Goal: Task Accomplishment & Management: Manage account settings

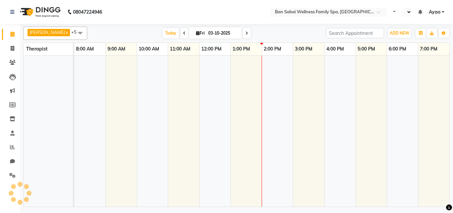
select select "en"
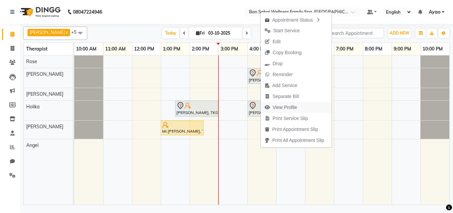
click at [290, 106] on span "View Profile" at bounding box center [285, 107] width 25 height 7
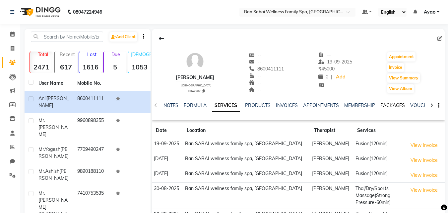
click at [401, 106] on link "PACKAGES" at bounding box center [392, 105] width 25 height 6
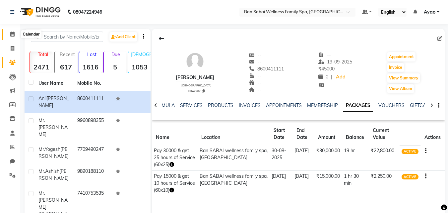
click at [14, 36] on icon at bounding box center [12, 34] width 4 height 5
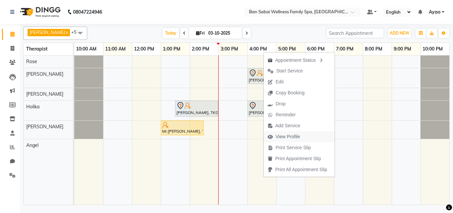
click at [284, 138] on span "View Profile" at bounding box center [288, 136] width 25 height 7
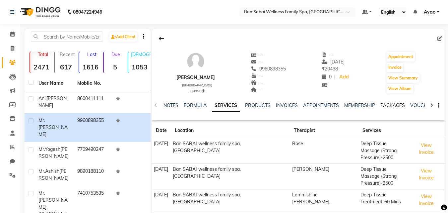
click at [396, 105] on link "PACKAGES" at bounding box center [392, 105] width 25 height 6
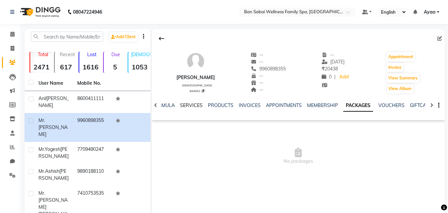
click at [188, 106] on link "SERVICES" at bounding box center [191, 105] width 23 height 6
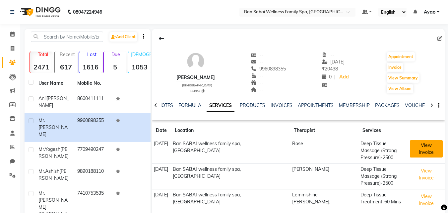
click at [420, 147] on button "View Invoice" at bounding box center [426, 148] width 33 height 17
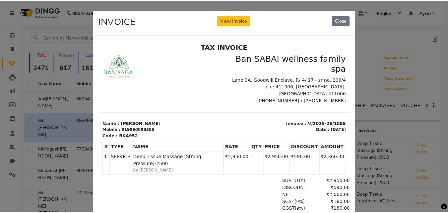
scroll to position [5, 0]
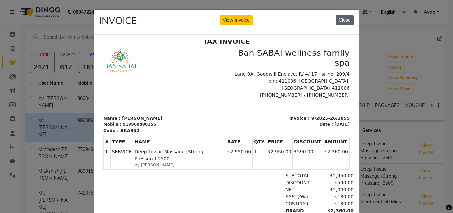
click at [345, 20] on button "Close" at bounding box center [345, 20] width 18 height 10
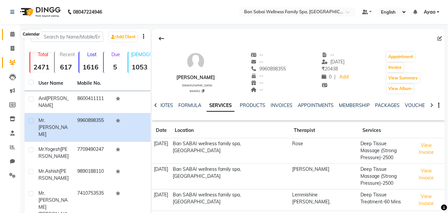
click at [10, 35] on icon at bounding box center [12, 34] width 4 height 5
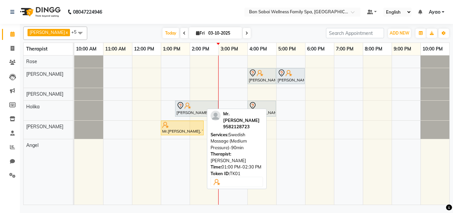
click at [171, 129] on div "Mr.[PERSON_NAME], TK01, 01:00 PM-02:30 PM, Swedish Massage (Medium Pressure)-90…" at bounding box center [182, 127] width 41 height 13
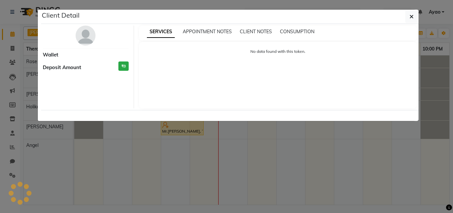
select select "1"
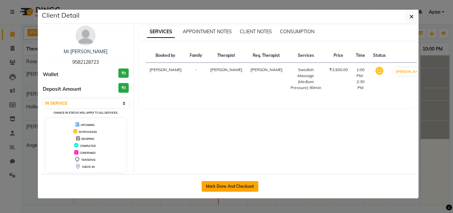
click at [230, 184] on button "Mark Done And Checkout" at bounding box center [230, 186] width 57 height 11
select select "service"
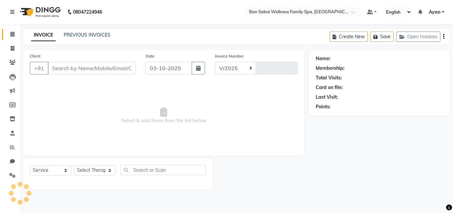
select select "8225"
type input "2684"
type input "9582128723"
select select "87127"
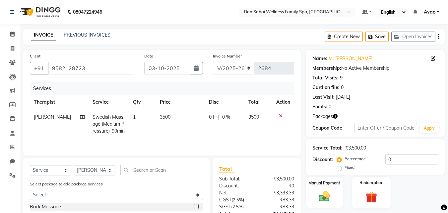
click at [376, 189] on div "Redemption" at bounding box center [371, 192] width 39 height 32
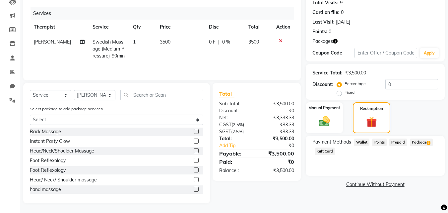
scroll to position [75, 0]
click at [423, 141] on span "Package 2" at bounding box center [421, 142] width 23 height 8
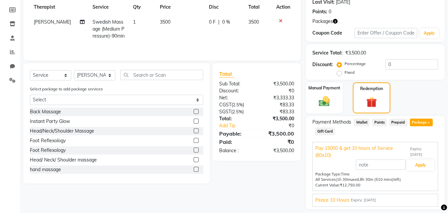
scroll to position [115, 0]
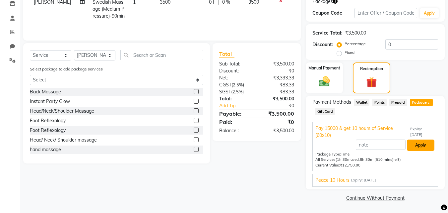
click at [422, 145] on button "Apply" at bounding box center [421, 144] width 28 height 11
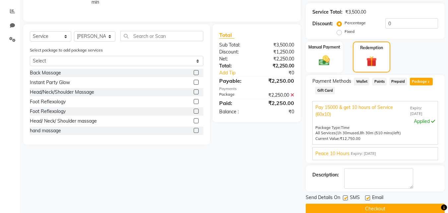
scroll to position [147, 0]
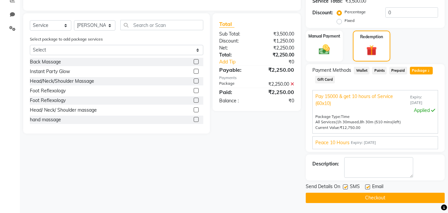
click at [390, 196] on button "Checkout" at bounding box center [375, 197] width 139 height 10
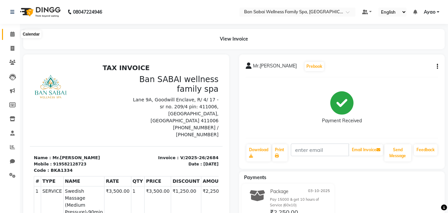
click at [12, 34] on icon at bounding box center [12, 34] width 4 height 5
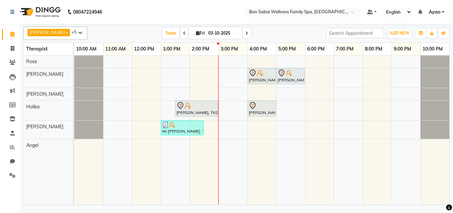
click at [444, 11] on ul "Default Panel My Panel English ENGLISH Español العربية मराठी हिंदी ગુજરાતી தமிழ…" at bounding box center [406, 12] width 84 height 9
click at [441, 12] on link "Ayao" at bounding box center [437, 12] width 16 height 7
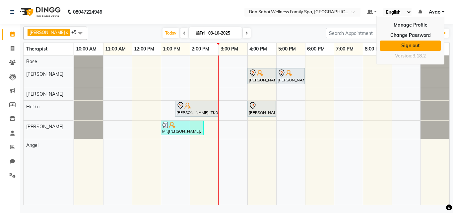
click at [417, 47] on link "Sign out" at bounding box center [410, 45] width 61 height 10
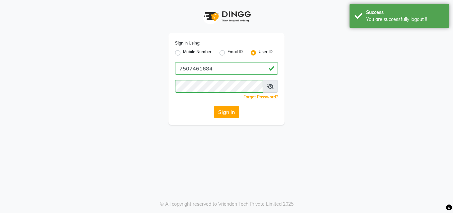
click at [206, 51] on label "Mobile Number" at bounding box center [197, 53] width 29 height 8
click at [187, 51] on input "Mobile Number" at bounding box center [185, 51] width 4 height 4
radio input "true"
radio input "false"
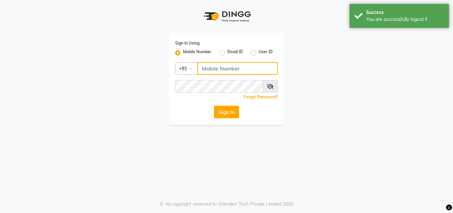
click at [227, 68] on input "Username" at bounding box center [237, 68] width 81 height 13
type input "8208652497"
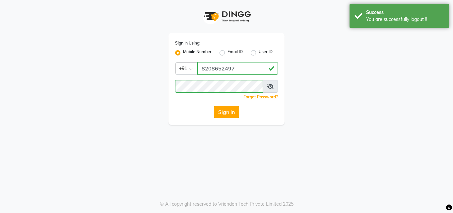
click at [225, 111] on button "Sign In" at bounding box center [226, 111] width 25 height 13
